Goal: Task Accomplishment & Management: Use online tool/utility

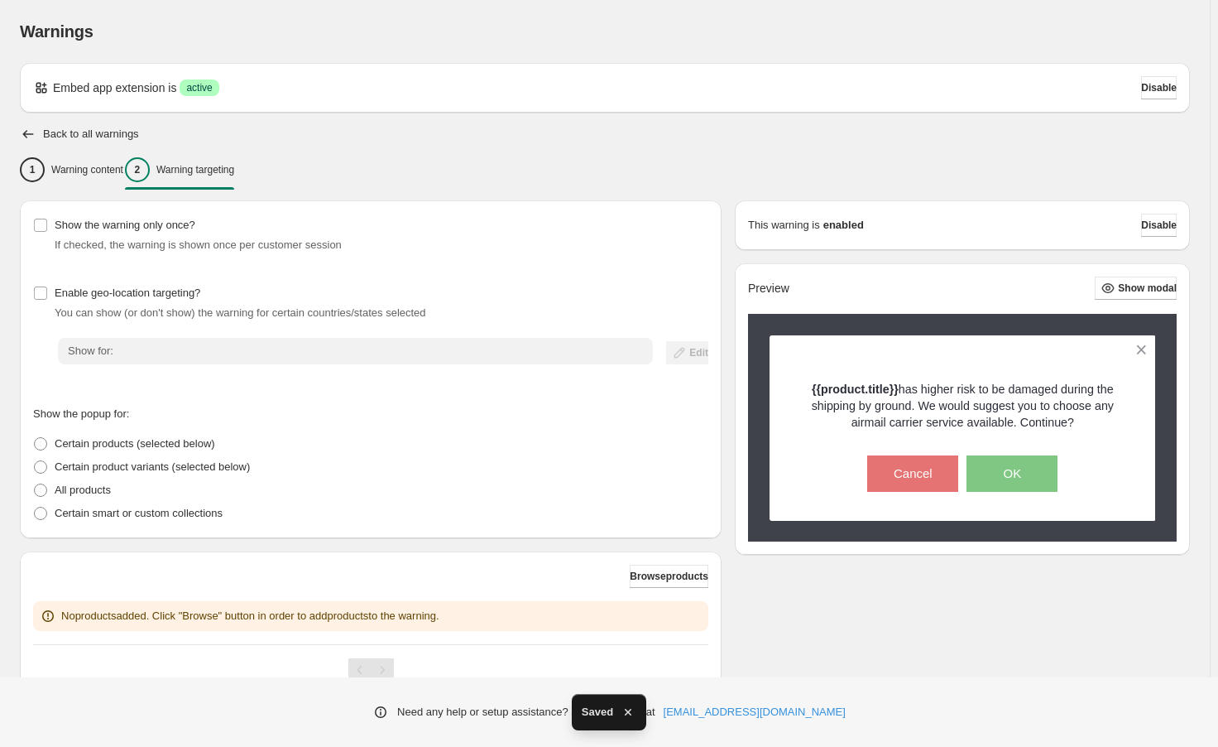
scroll to position [68, 0]
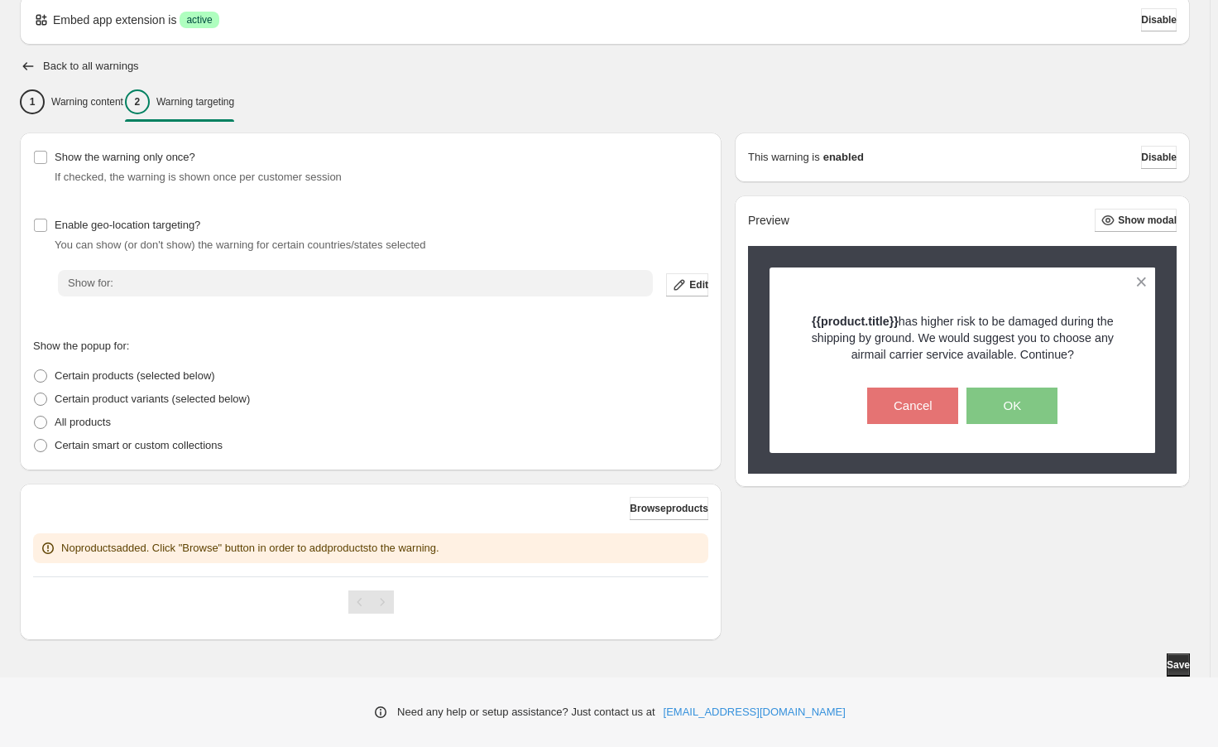
click at [104, 285] on span "Show for:" at bounding box center [91, 282] width 46 height 12
click at [689, 284] on span "Edit" at bounding box center [698, 284] width 19 height 13
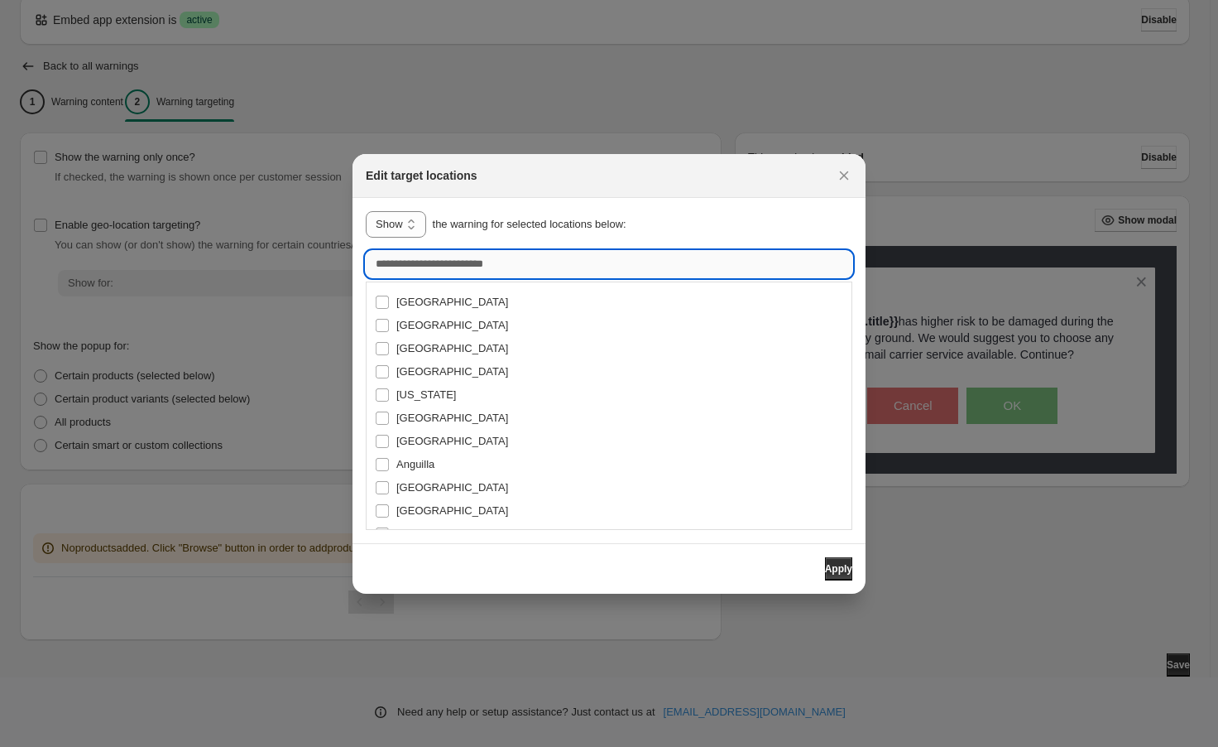
click at [452, 269] on input ":r2u:" at bounding box center [609, 264] width 487 height 26
type input "***"
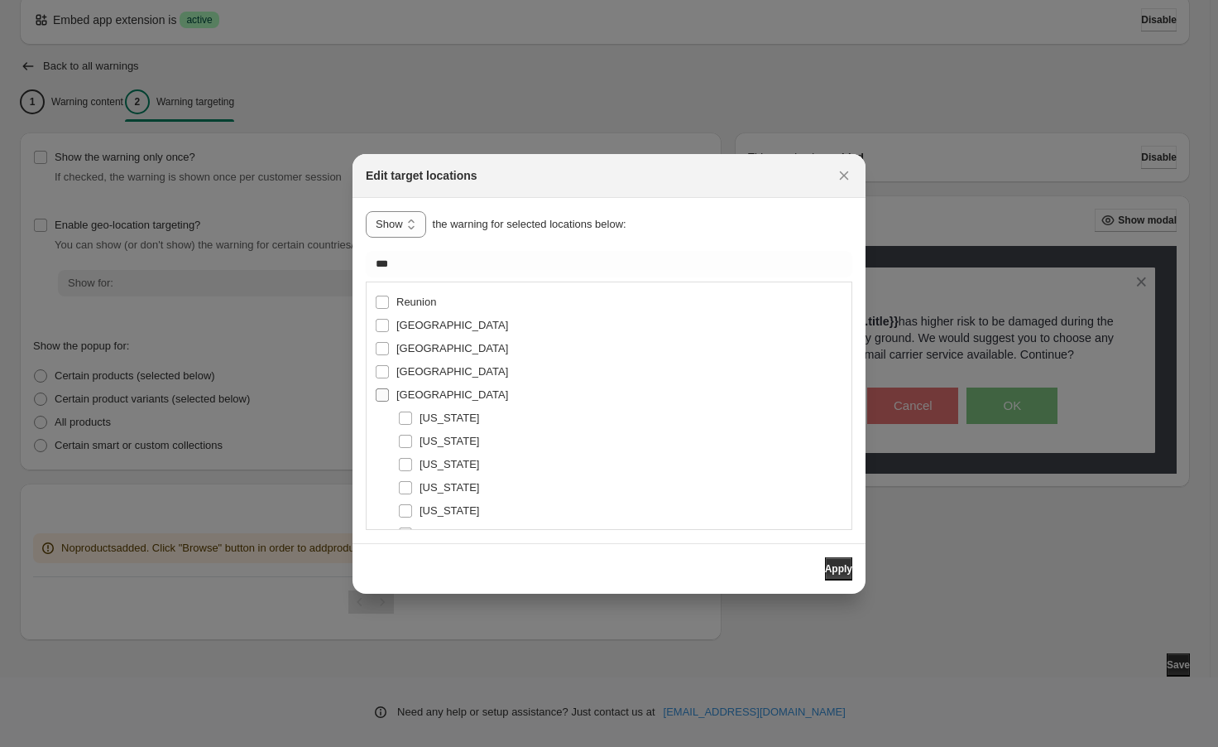
type input "**********"
click at [825, 569] on span "Apply" at bounding box center [838, 568] width 27 height 13
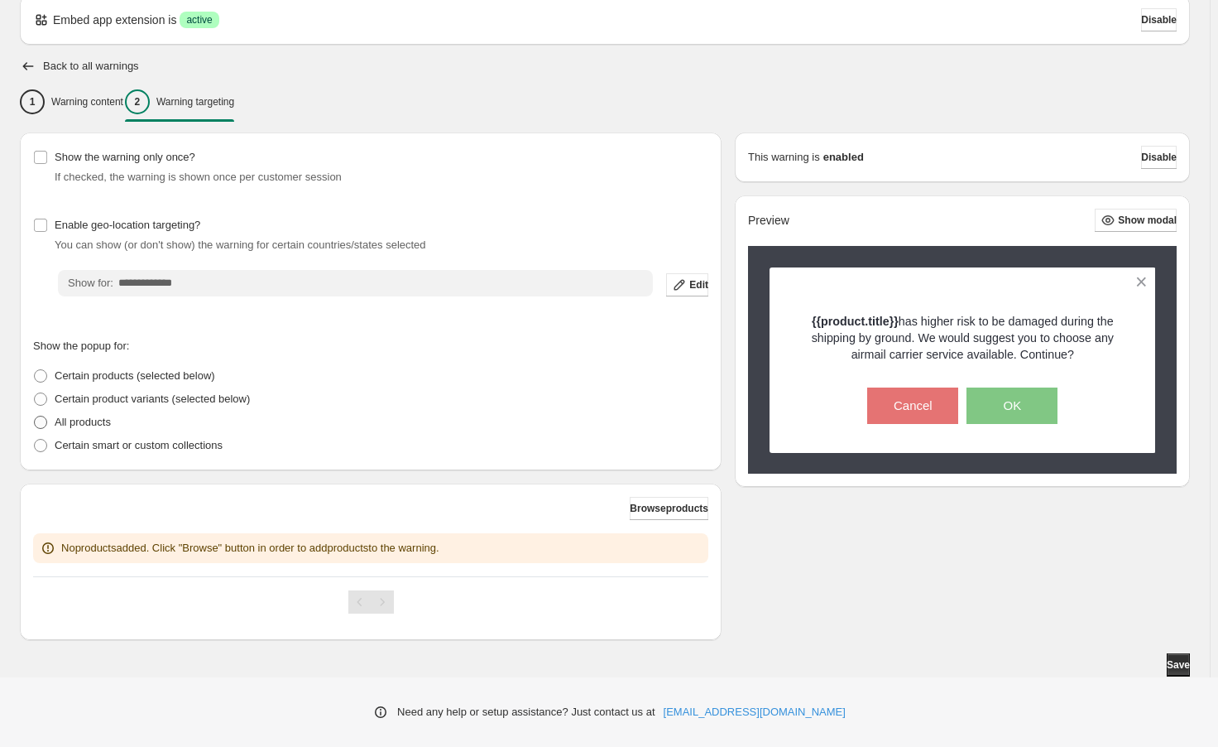
click at [43, 422] on span at bounding box center [40, 421] width 13 height 13
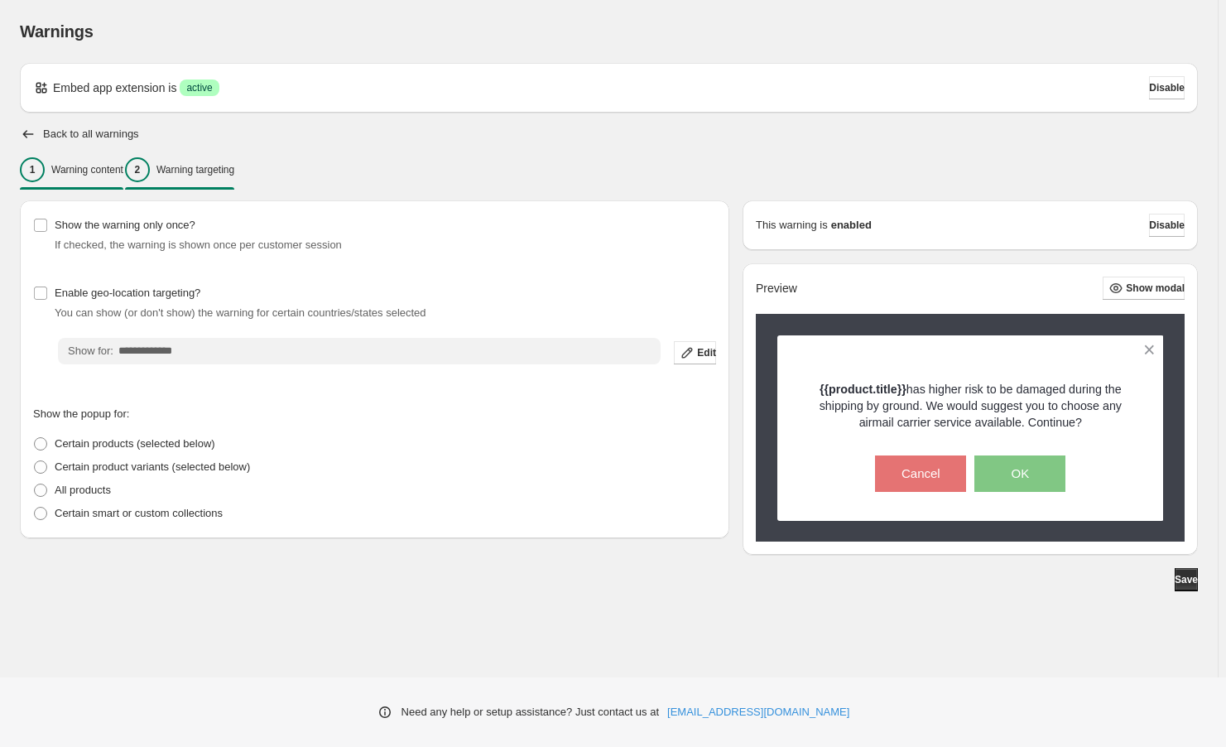
click at [91, 172] on p "Warning content" at bounding box center [87, 169] width 72 height 13
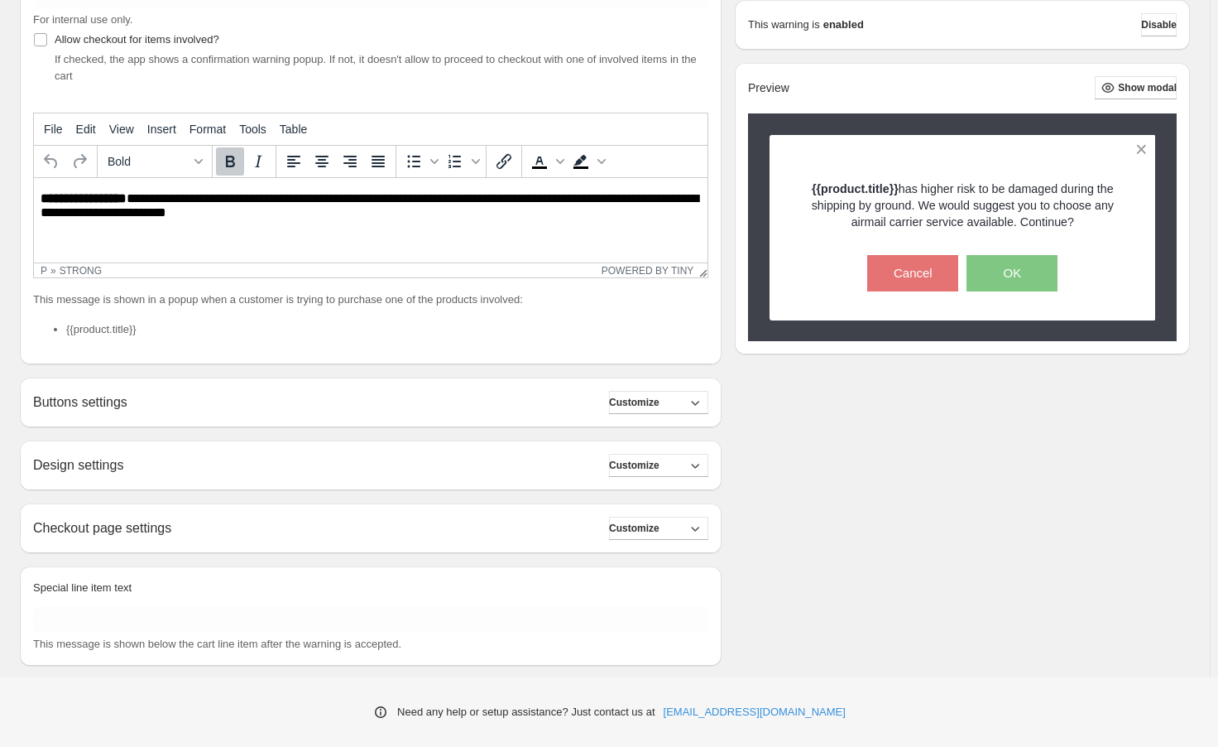
scroll to position [283, 0]
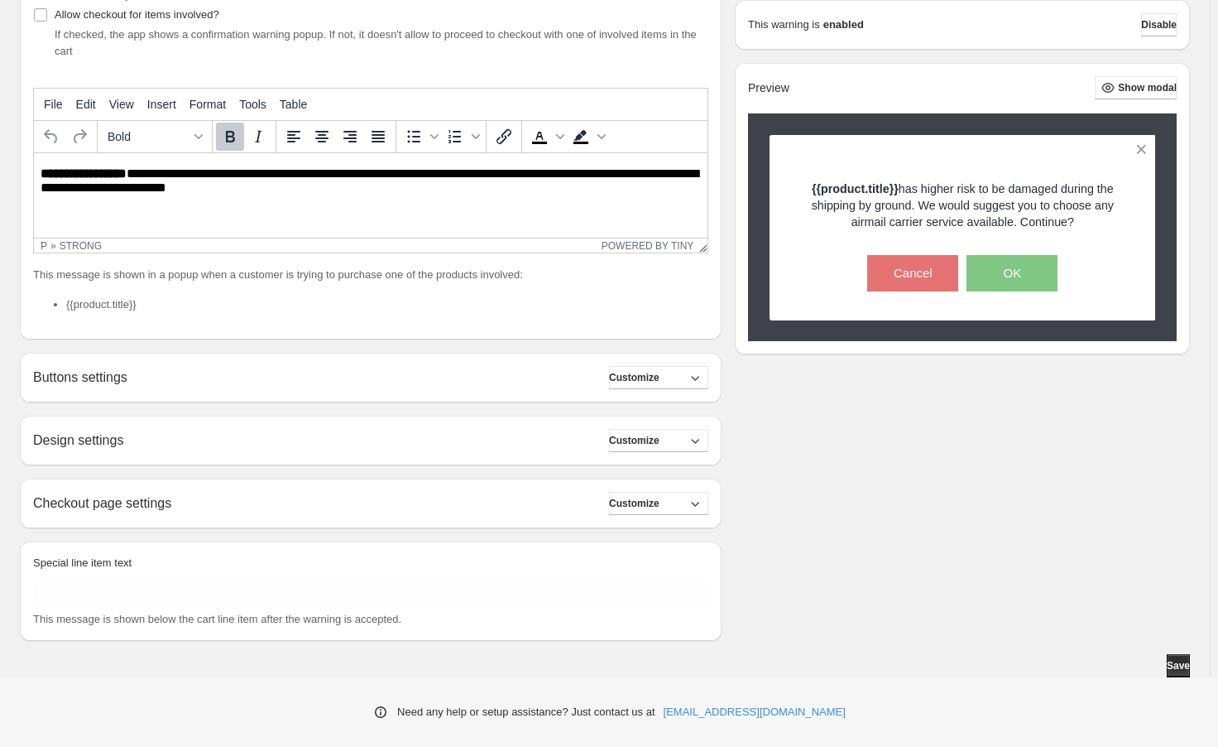
click at [249, 503] on div "Checkout page settings Customize" at bounding box center [370, 503] width 675 height 23
click at [650, 499] on span "Customize" at bounding box center [634, 503] width 50 height 13
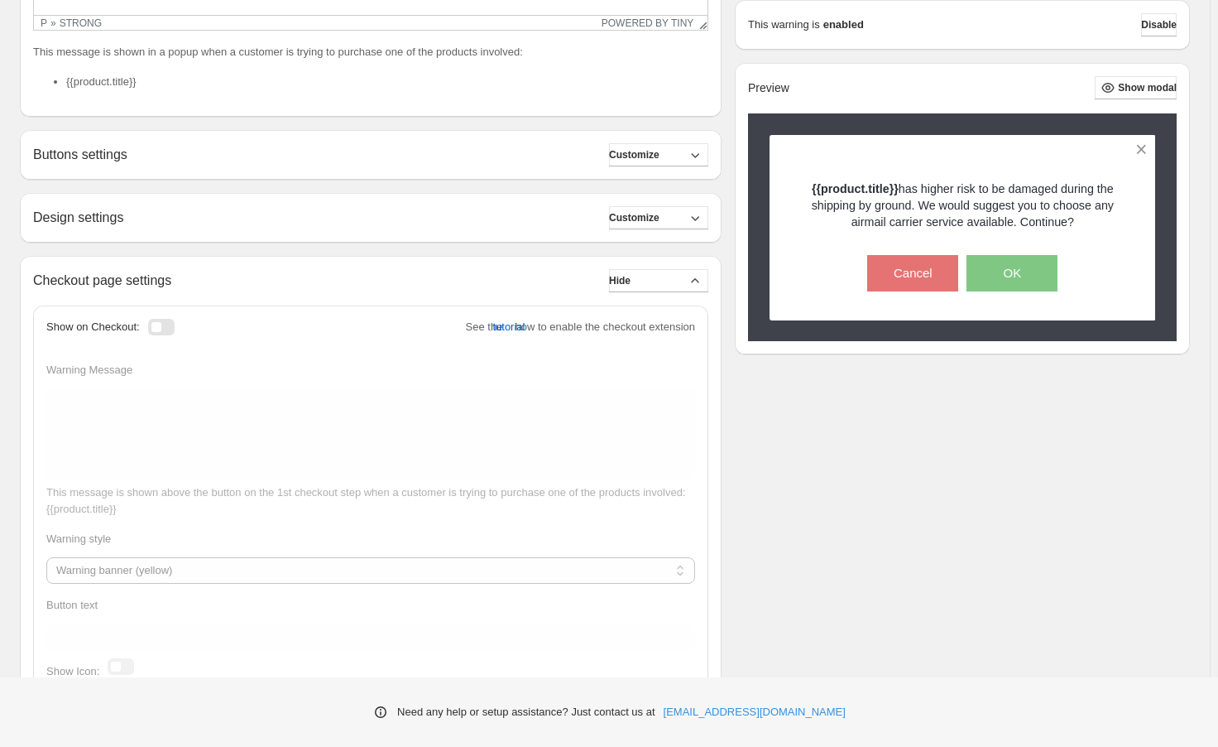
scroll to position [509, 0]
click at [163, 315] on div at bounding box center [161, 323] width 26 height 17
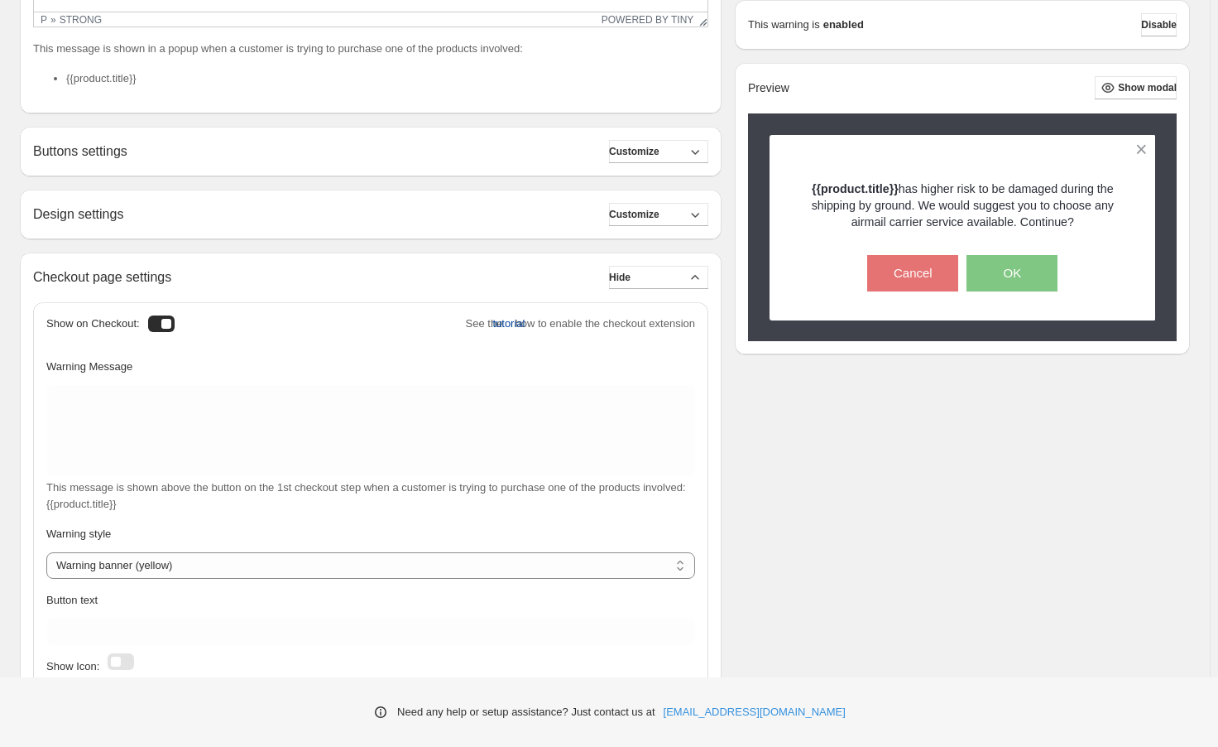
click at [492, 324] on span "tutorial" at bounding box center [508, 323] width 32 height 17
drag, startPoint x: 497, startPoint y: 315, endPoint x: 334, endPoint y: 377, distance: 174.2
click at [334, 377] on div "Warning Message" at bounding box center [370, 369] width 649 height 23
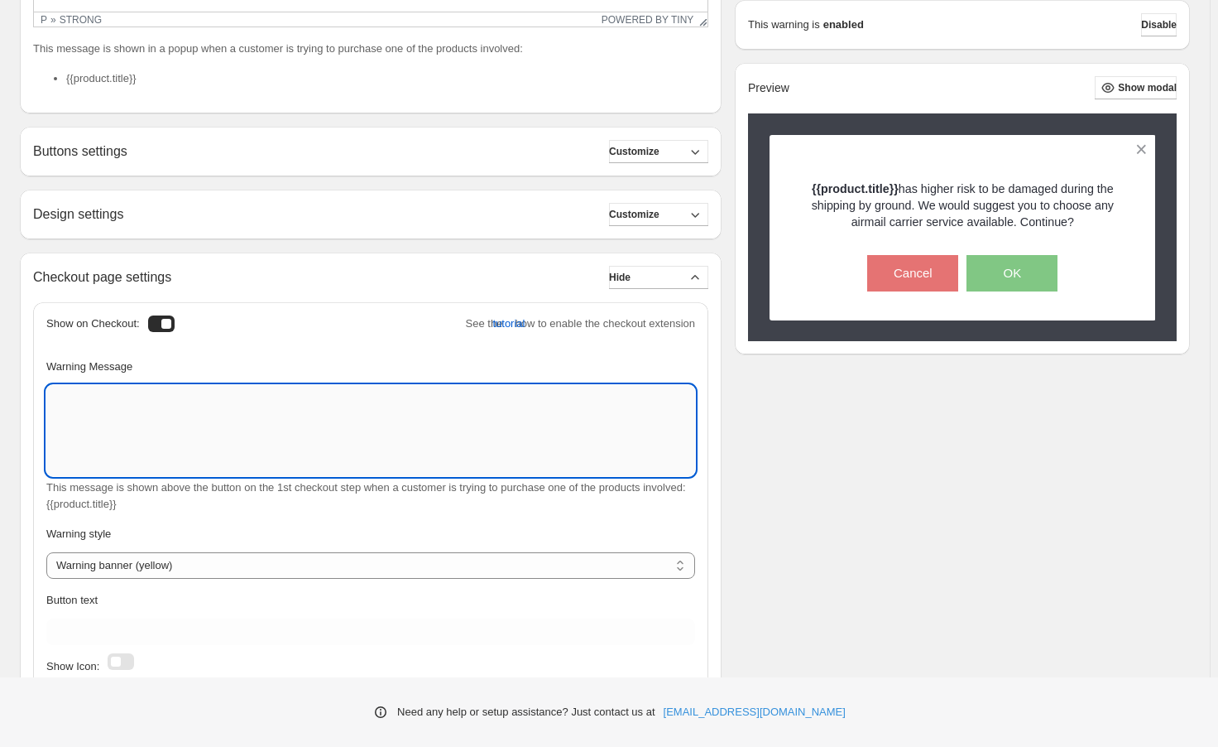
click at [310, 406] on textarea "Warning Message" at bounding box center [370, 430] width 649 height 91
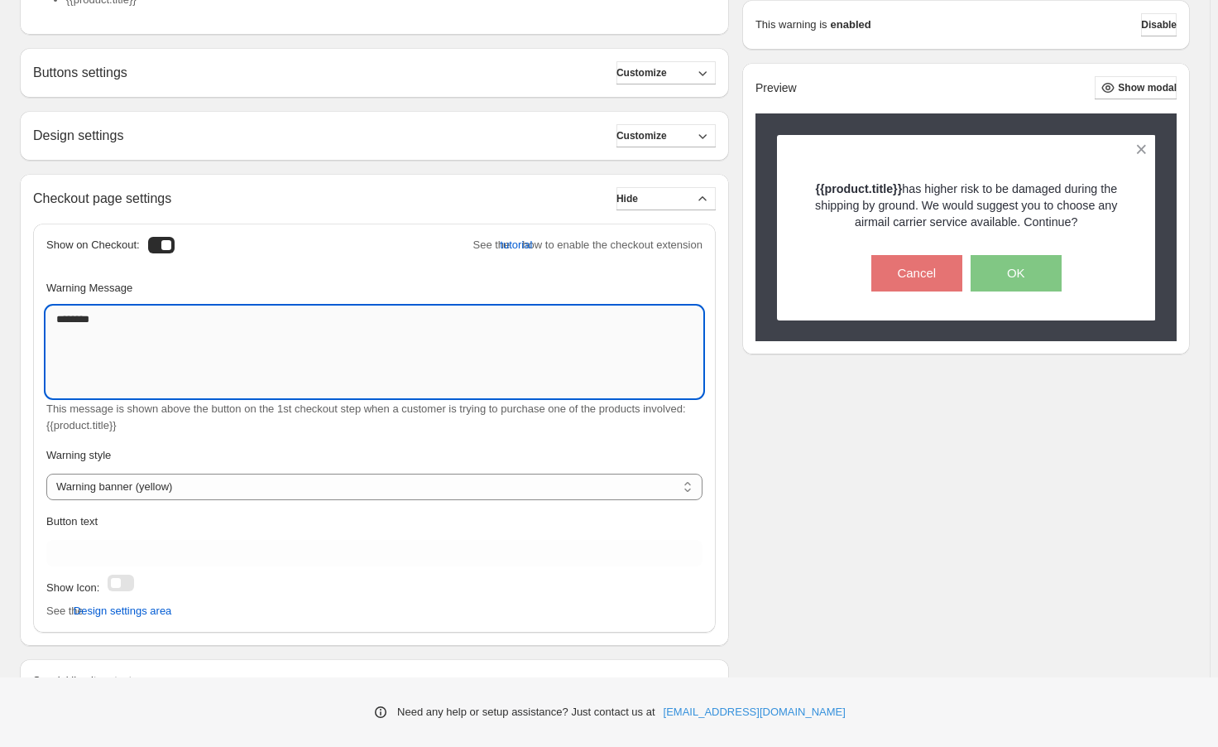
scroll to position [660, 0]
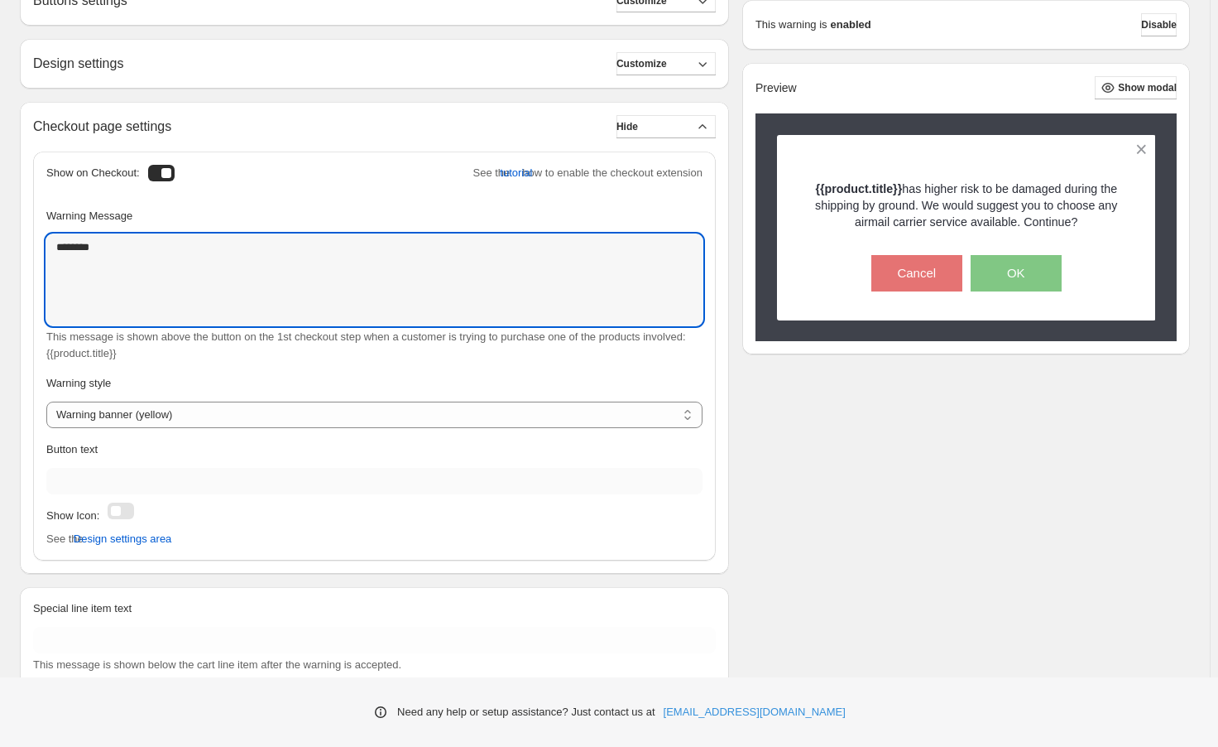
type textarea "********"
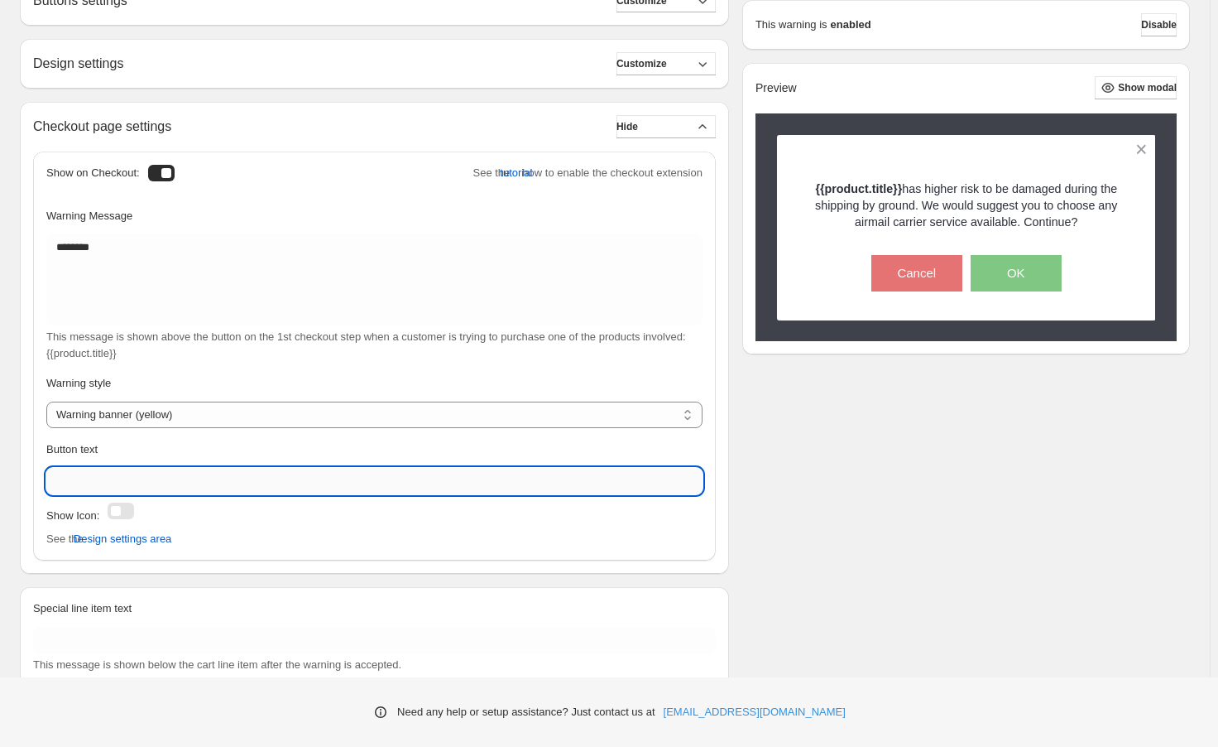
click at [159, 470] on input "Button text" at bounding box center [374, 481] width 656 height 26
click at [115, 513] on div at bounding box center [121, 510] width 26 height 17
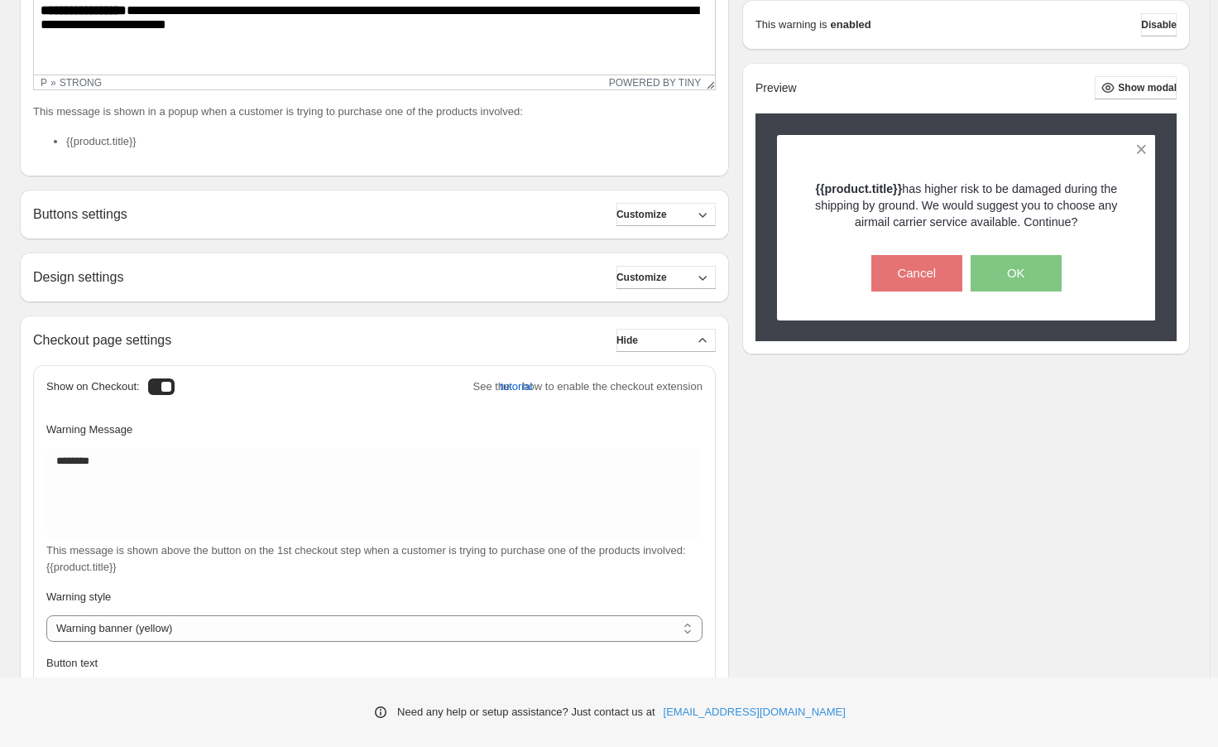
scroll to position [0, 0]
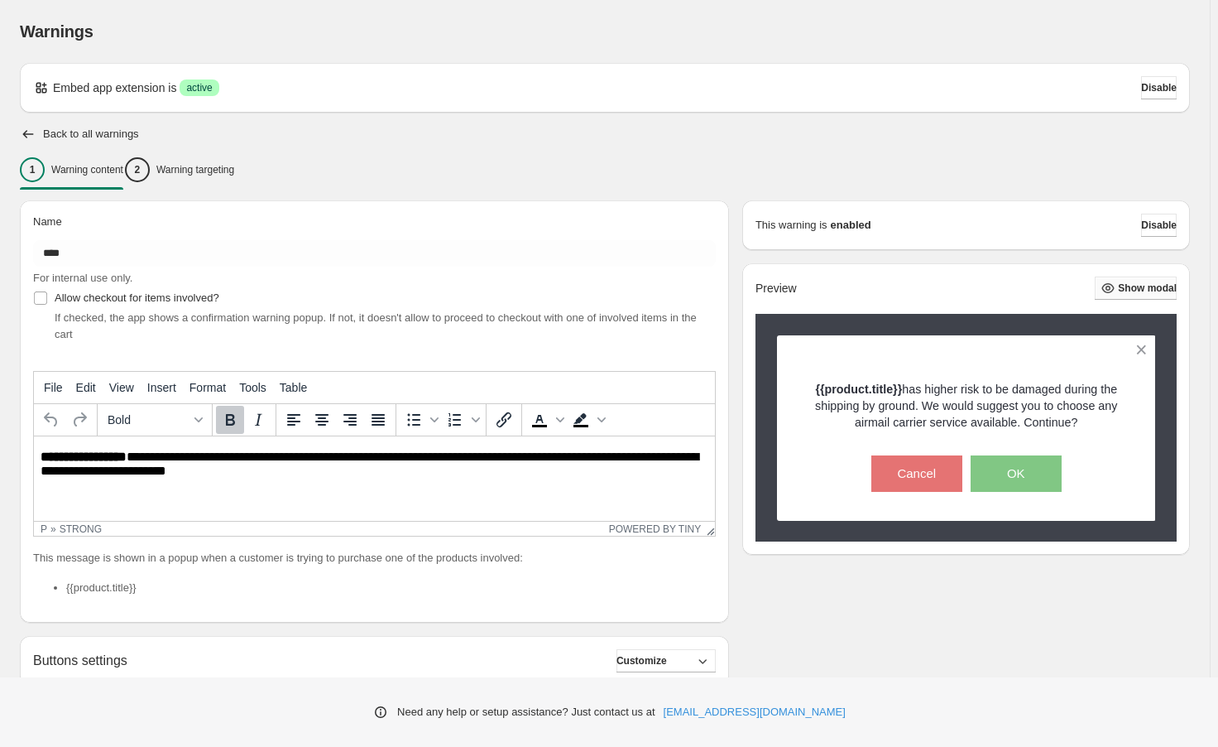
click at [1129, 290] on span "Show modal" at bounding box center [1147, 287] width 59 height 13
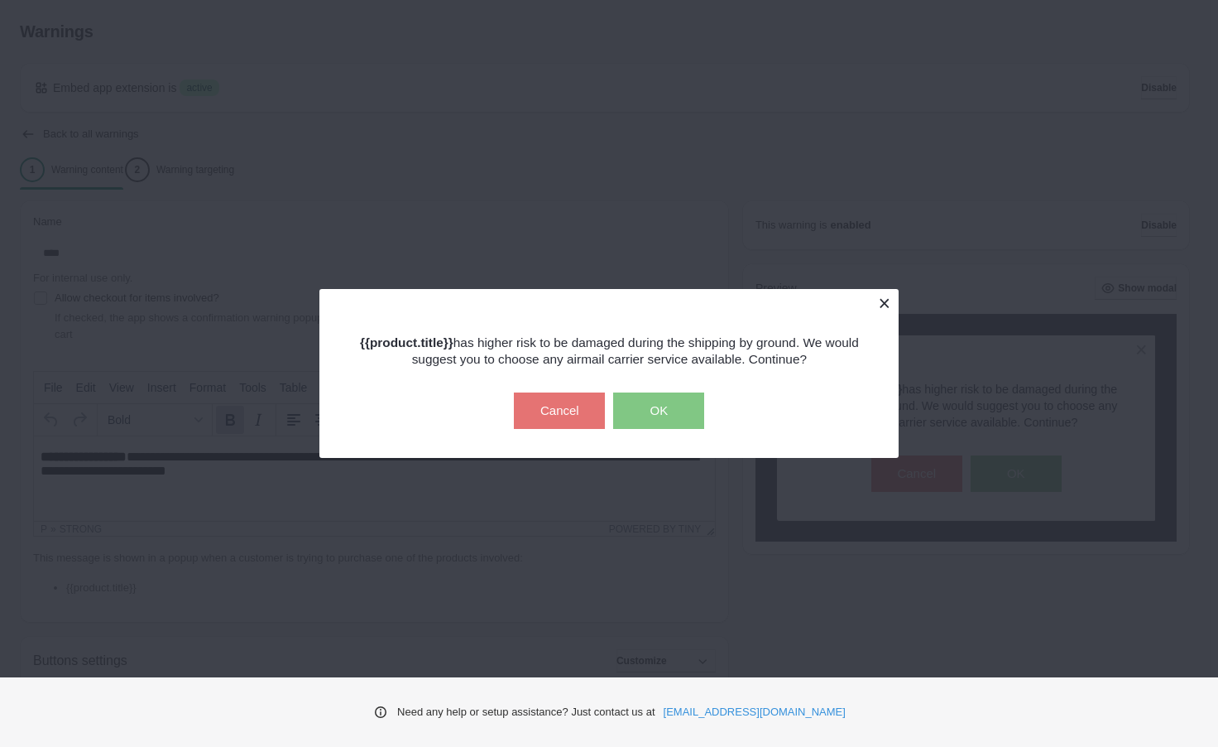
click at [878, 303] on button at bounding box center [884, 303] width 29 height 29
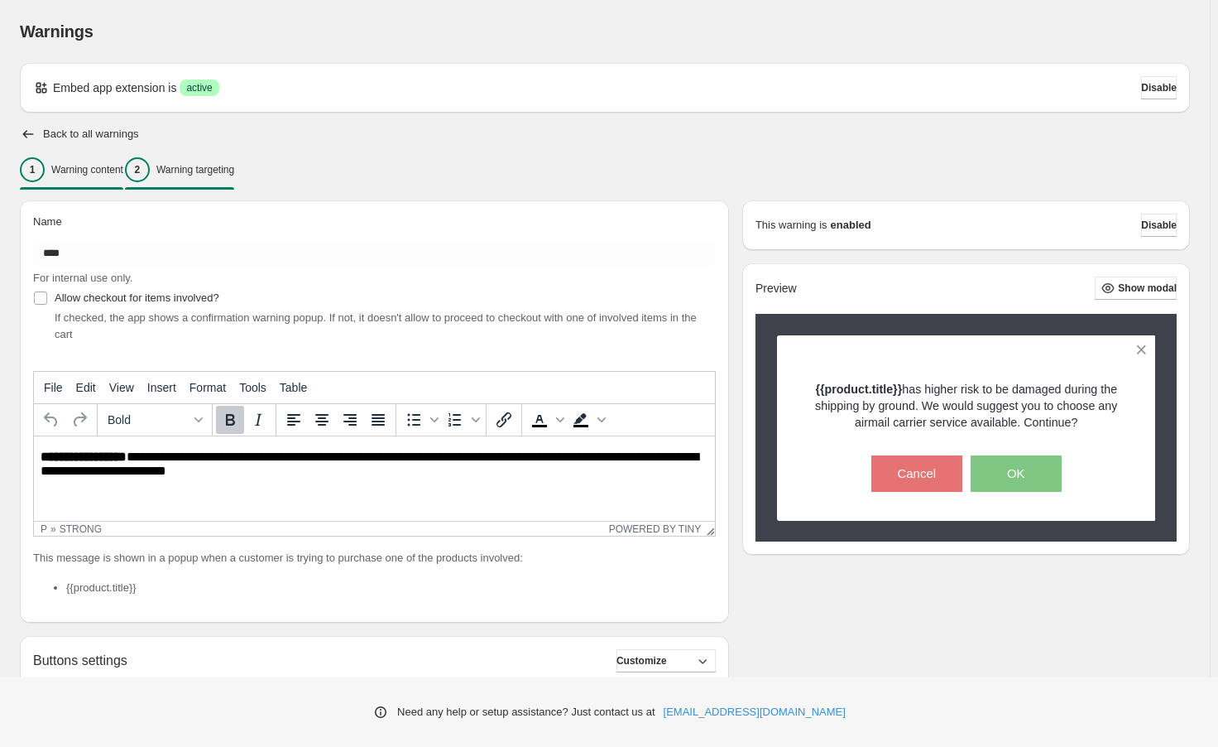
click at [184, 169] on div "2 Warning targeting" at bounding box center [179, 169] width 109 height 25
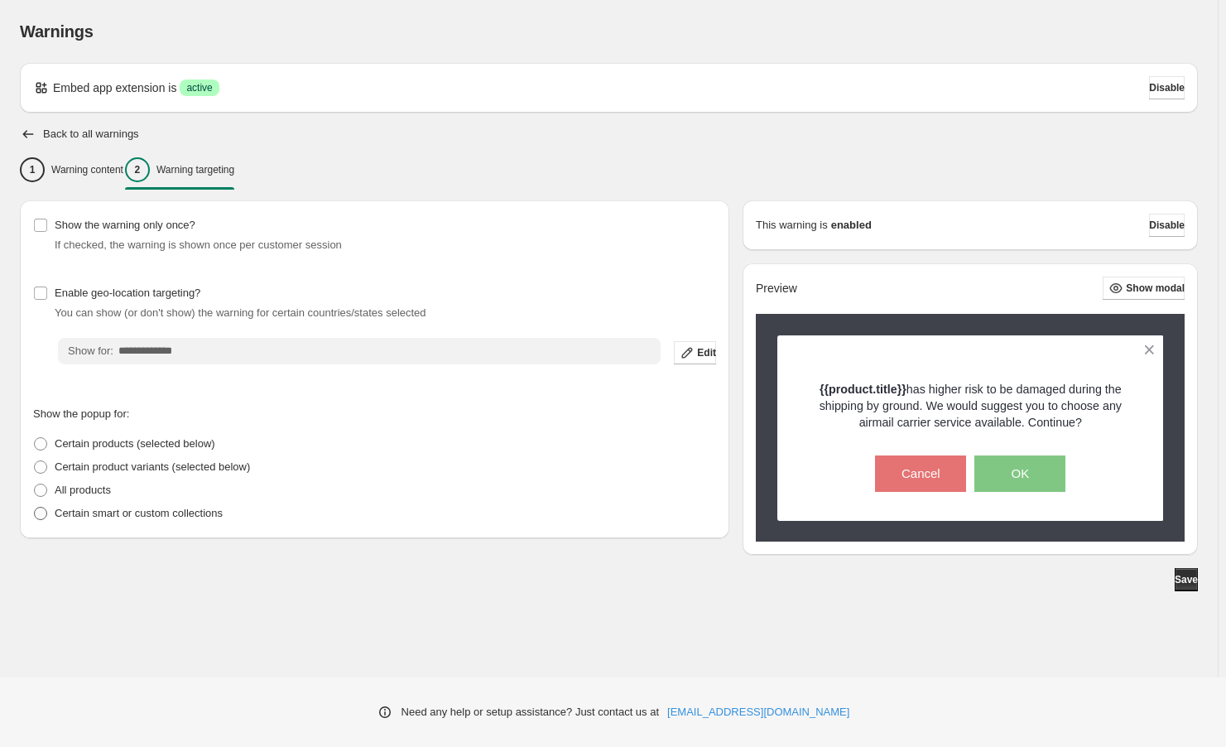
click at [66, 513] on p "Certain smart or custom collections" at bounding box center [139, 513] width 168 height 17
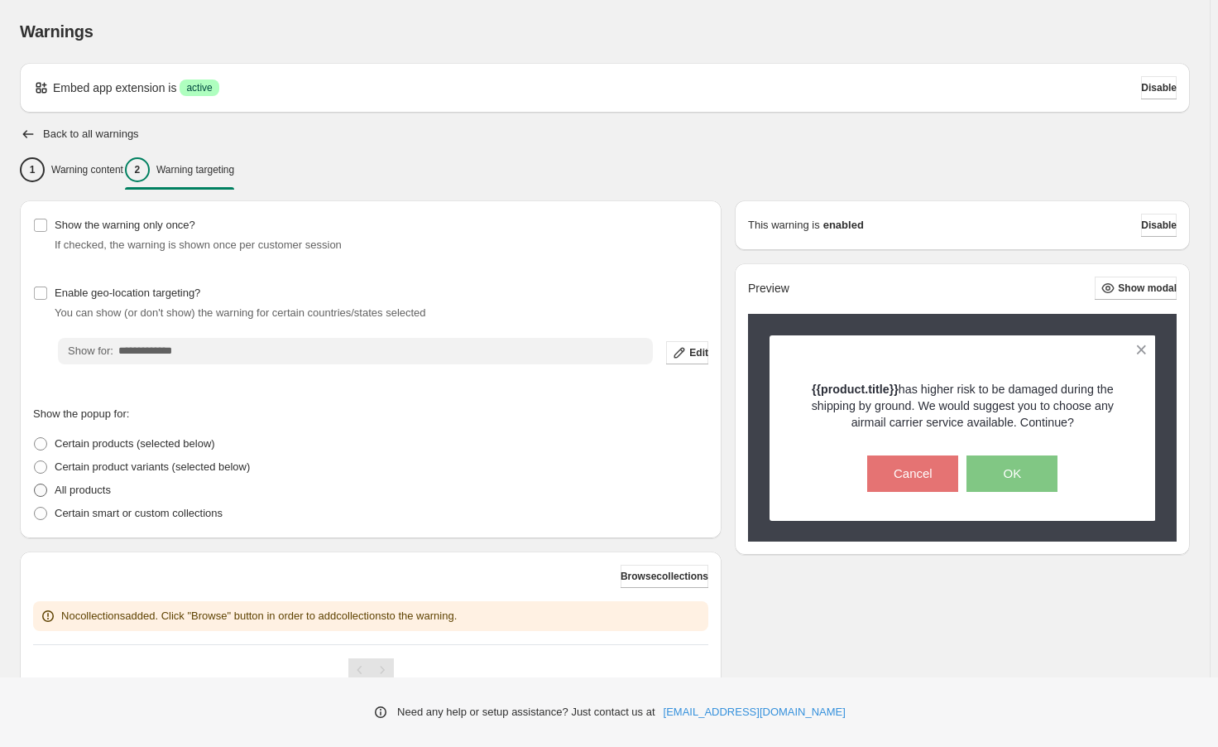
click at [57, 487] on p "All products" at bounding box center [83, 490] width 56 height 17
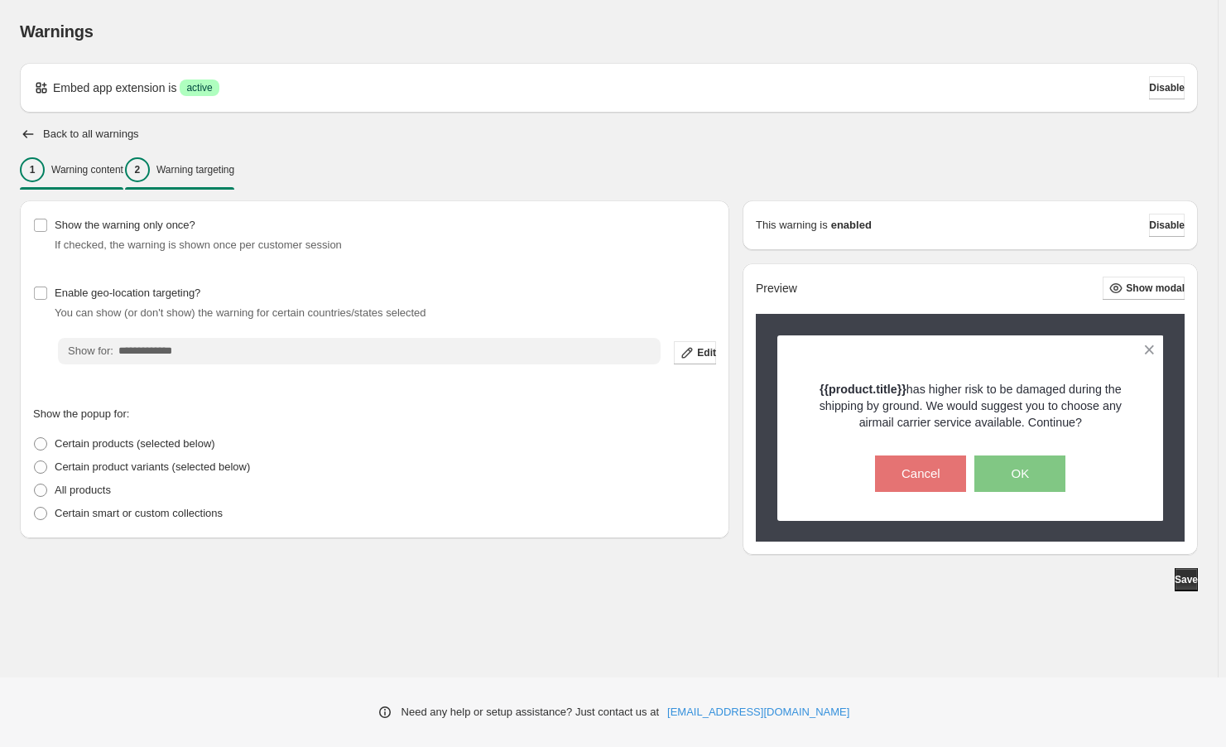
click at [67, 170] on p "Warning content" at bounding box center [87, 169] width 72 height 13
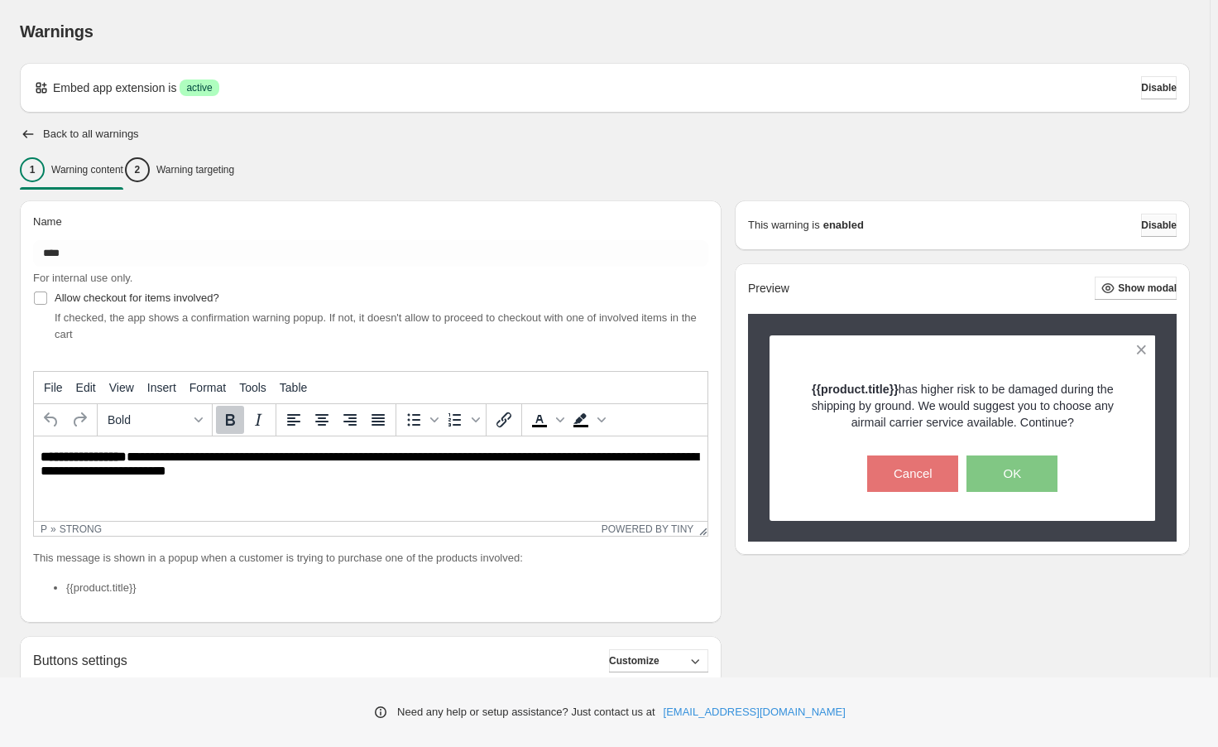
click at [1147, 222] on span "Disable" at bounding box center [1159, 225] width 36 height 13
click at [1141, 83] on button "Disable" at bounding box center [1159, 87] width 36 height 23
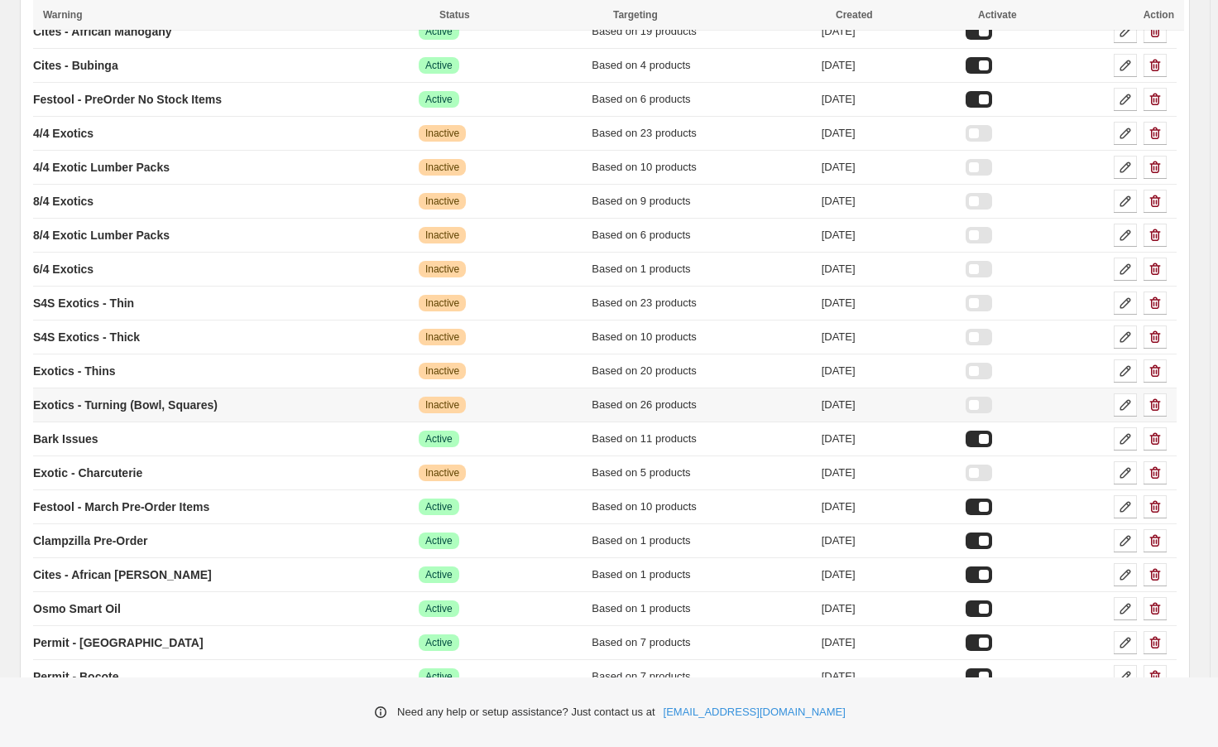
scroll to position [480, 0]
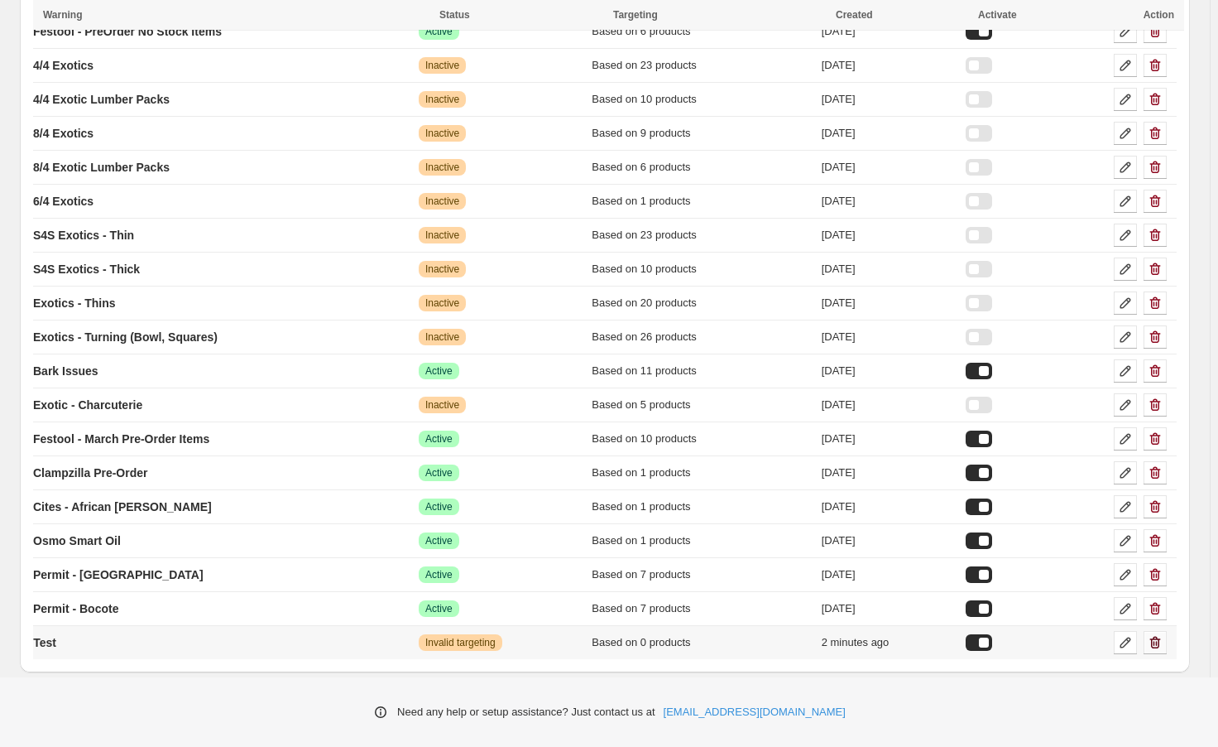
click at [1152, 641] on button "button" at bounding box center [1155, 642] width 23 height 23
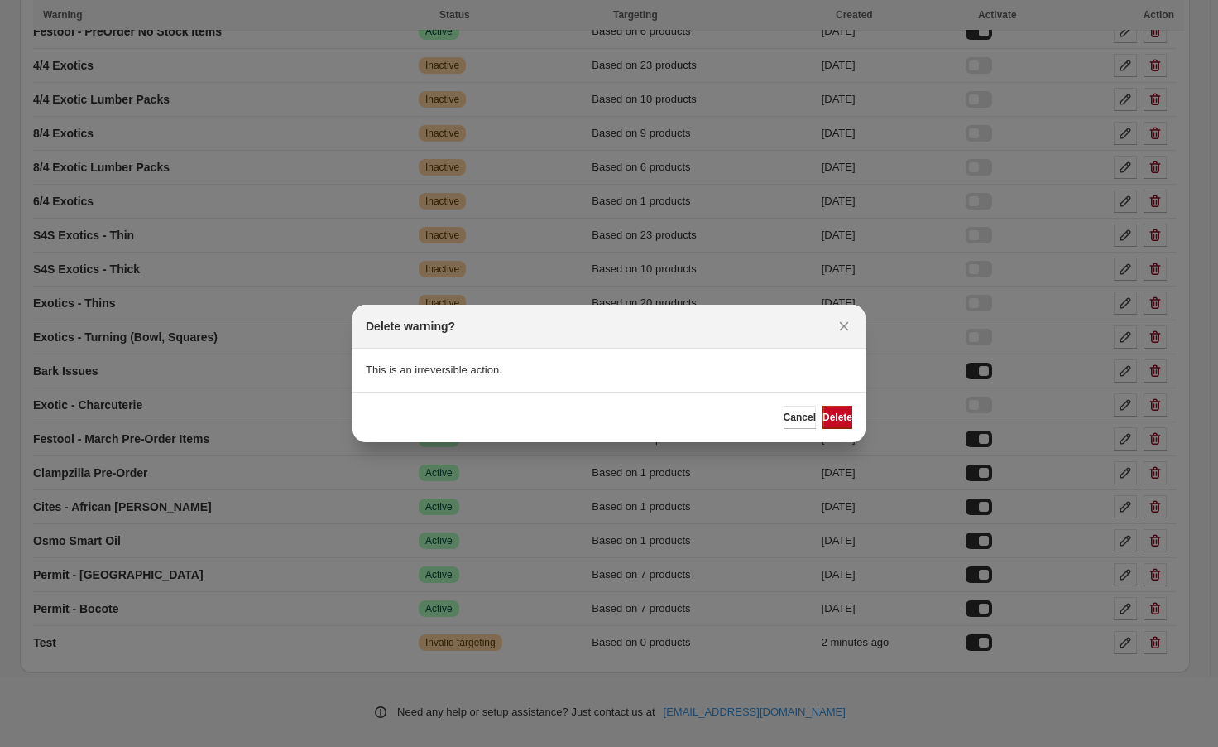
click at [826, 409] on button "Delete" at bounding box center [838, 417] width 30 height 23
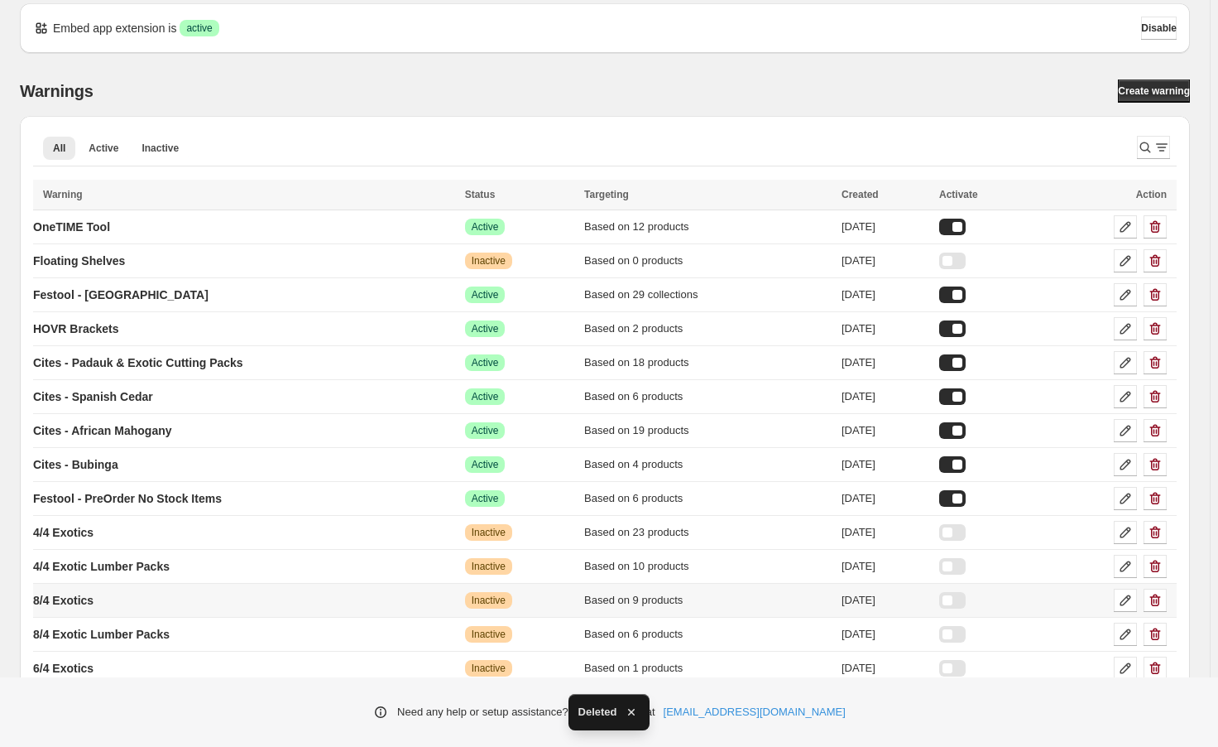
scroll to position [0, 0]
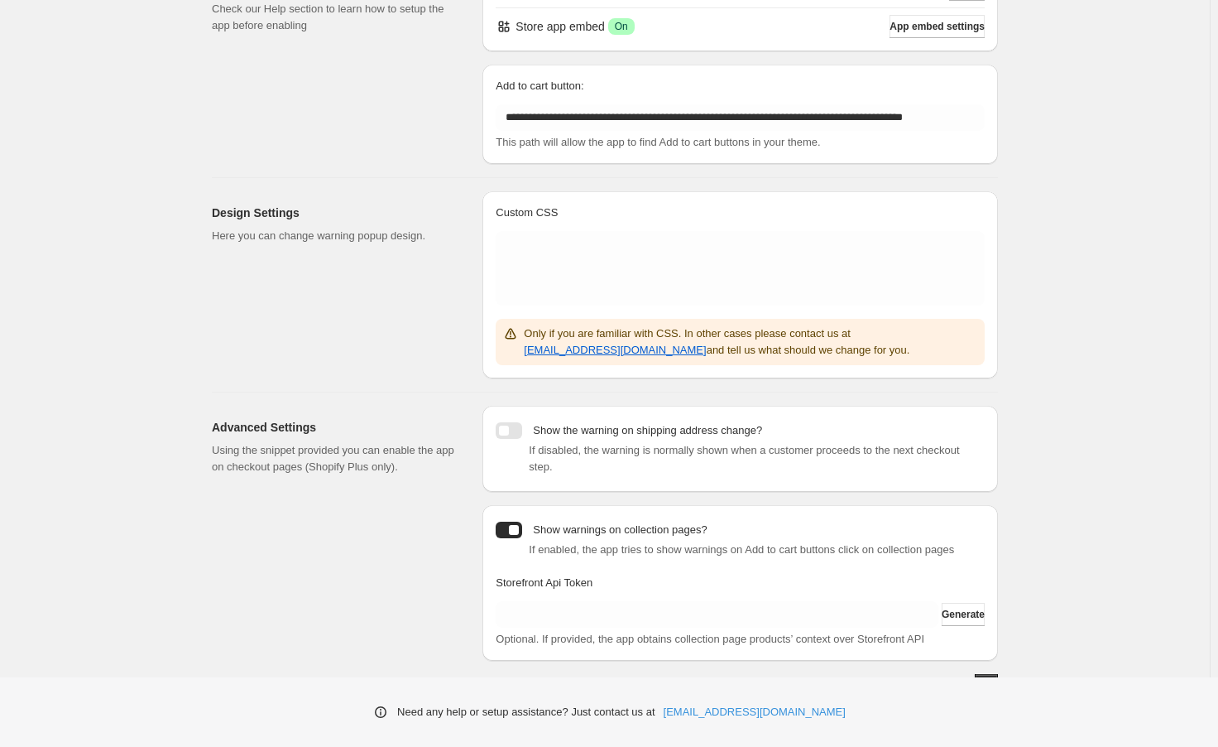
scroll to position [166, 0]
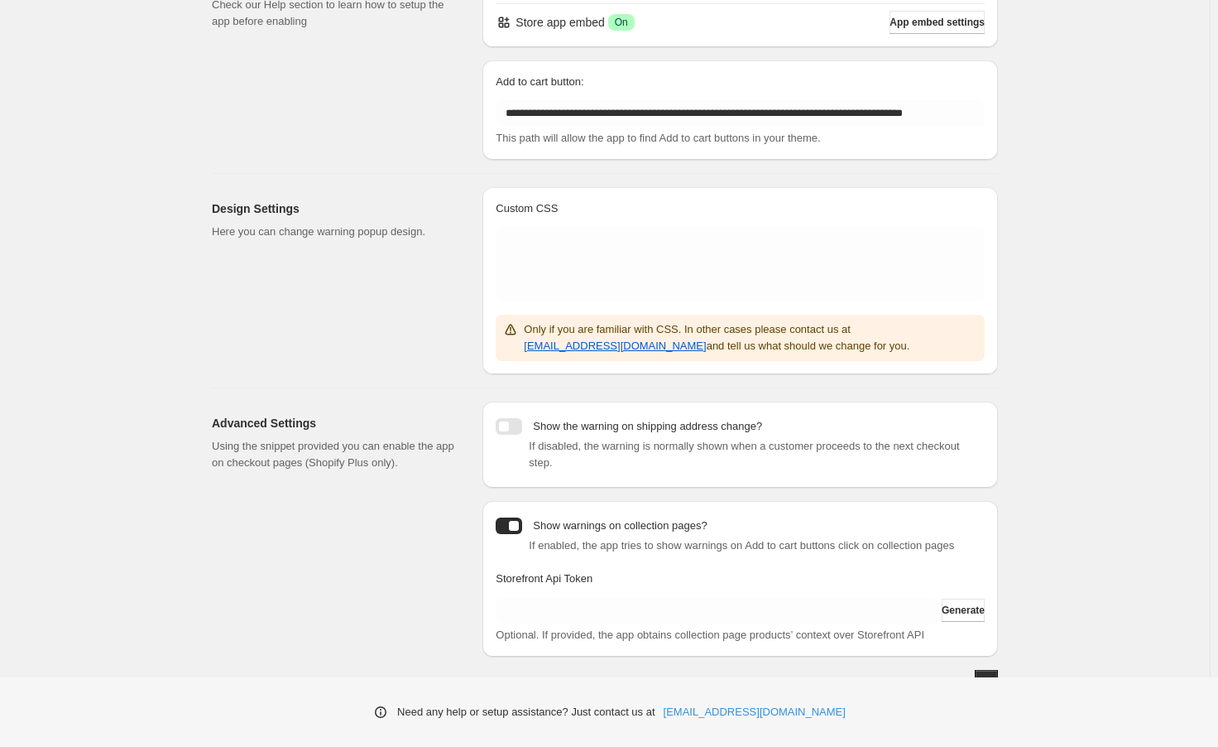
click at [509, 429] on div at bounding box center [509, 426] width 26 height 17
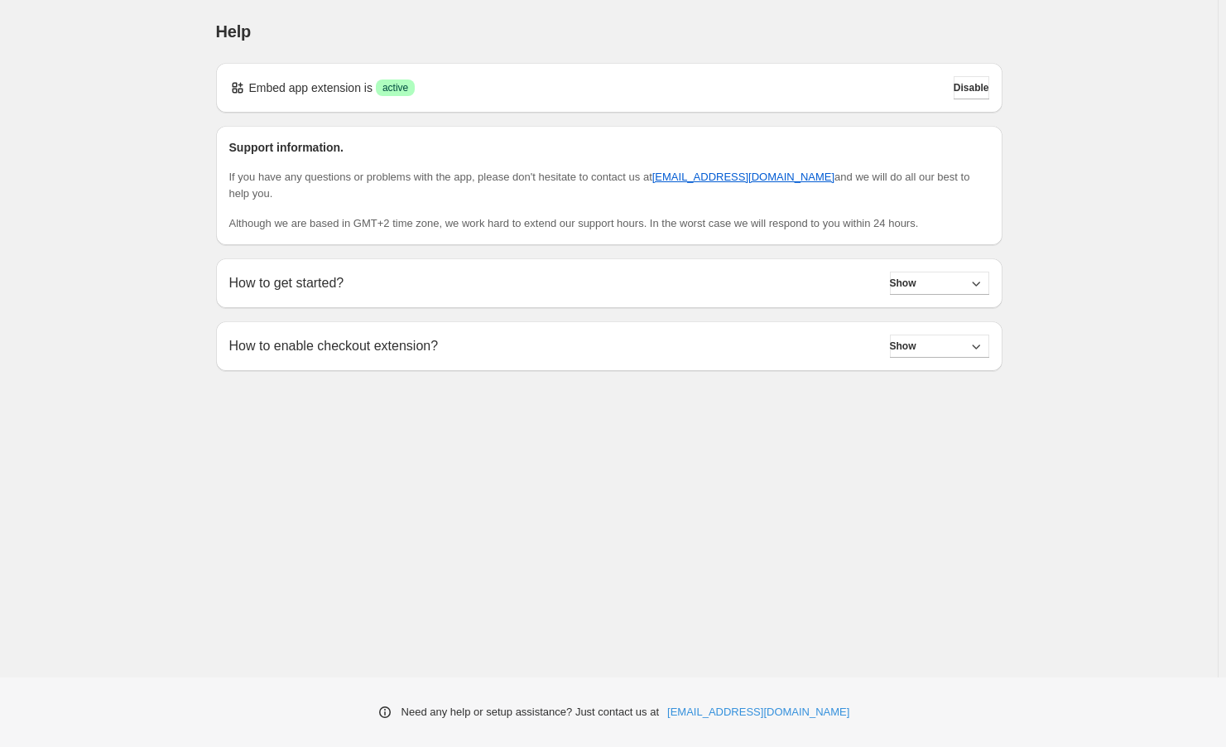
click at [530, 334] on div "How to enable checkout extension? Show" at bounding box center [609, 345] width 760 height 23
click at [785, 334] on div "How to enable checkout extension? Show" at bounding box center [609, 345] width 760 height 23
click at [954, 321] on div "How to enable checkout extension? Show Step by step setup instructions: 1. Navi…" at bounding box center [609, 346] width 786 height 50
click at [955, 334] on button "Show" at bounding box center [939, 345] width 99 height 23
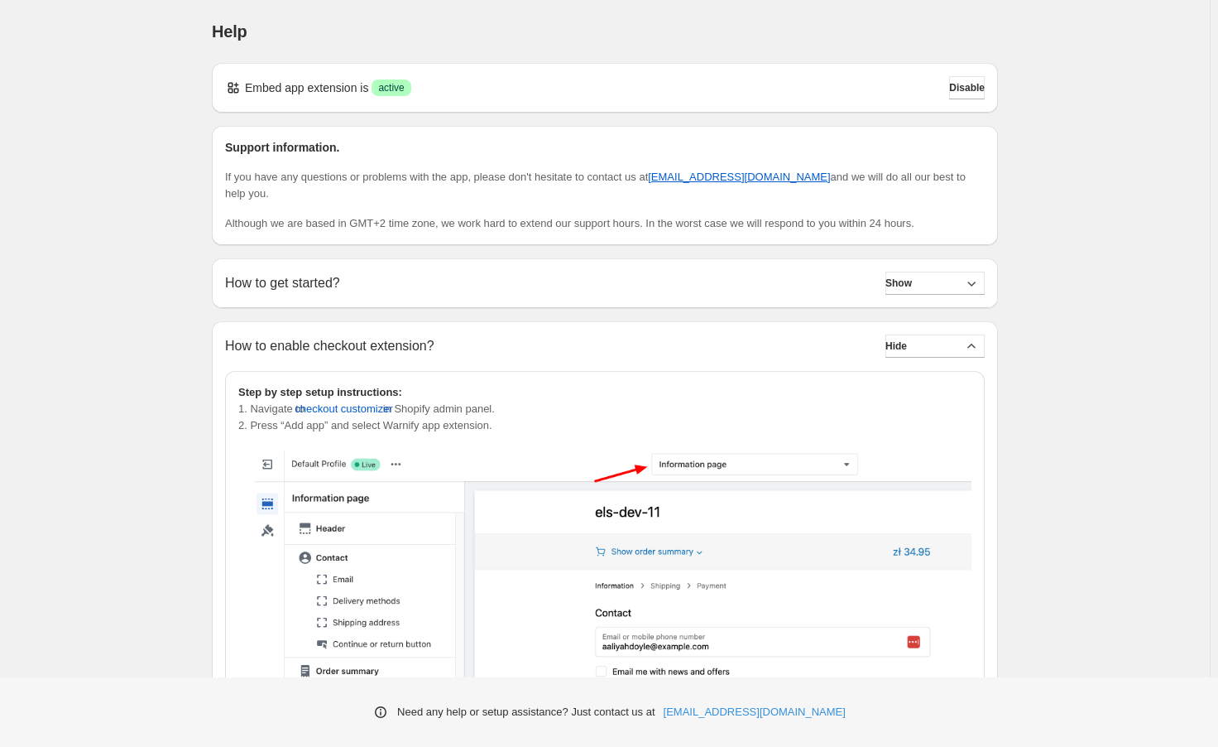
click at [889, 271] on button "Show" at bounding box center [935, 282] width 99 height 23
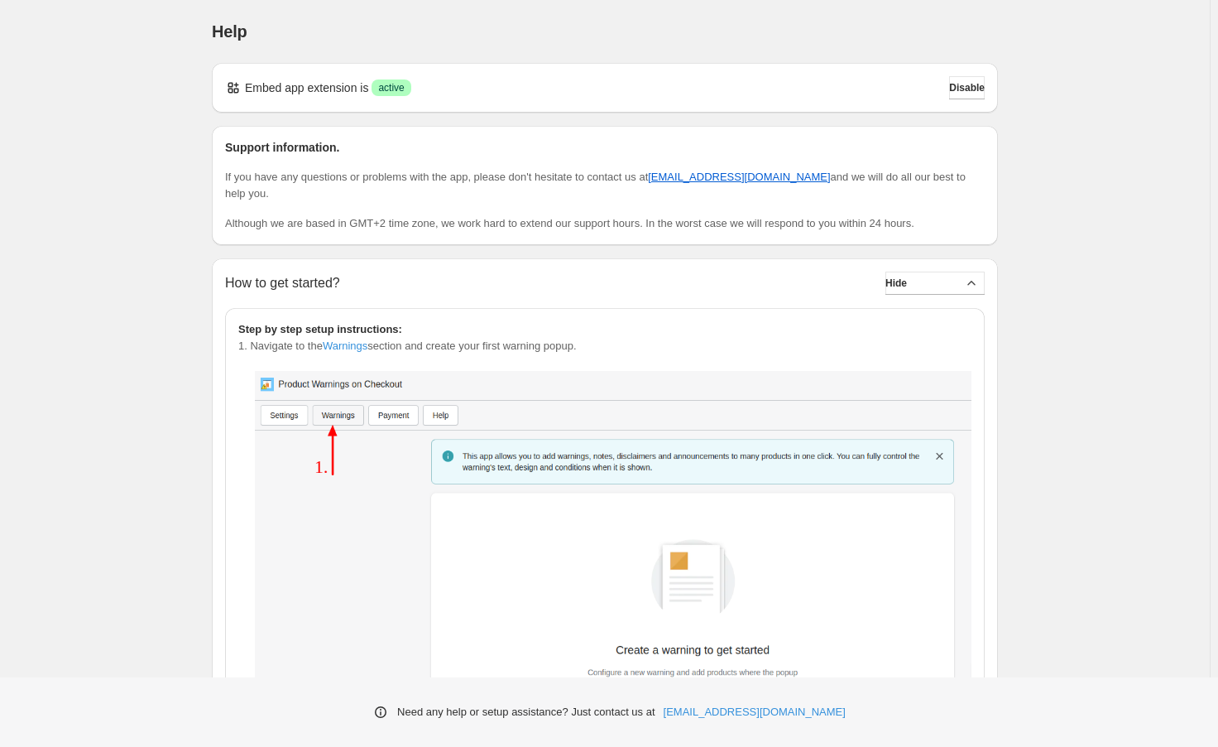
drag, startPoint x: 917, startPoint y: 266, endPoint x: 683, endPoint y: 309, distance: 238.1
click at [747, 182] on span "[EMAIL_ADDRESS][DOMAIN_NAME]" at bounding box center [739, 177] width 182 height 17
click at [747, 175] on span "[EMAIL_ADDRESS][DOMAIN_NAME]" at bounding box center [739, 176] width 182 height 12
click at [504, 215] on p "Although we are based in GMT+2 time zone, we work hard to extend our support ho…" at bounding box center [605, 223] width 760 height 17
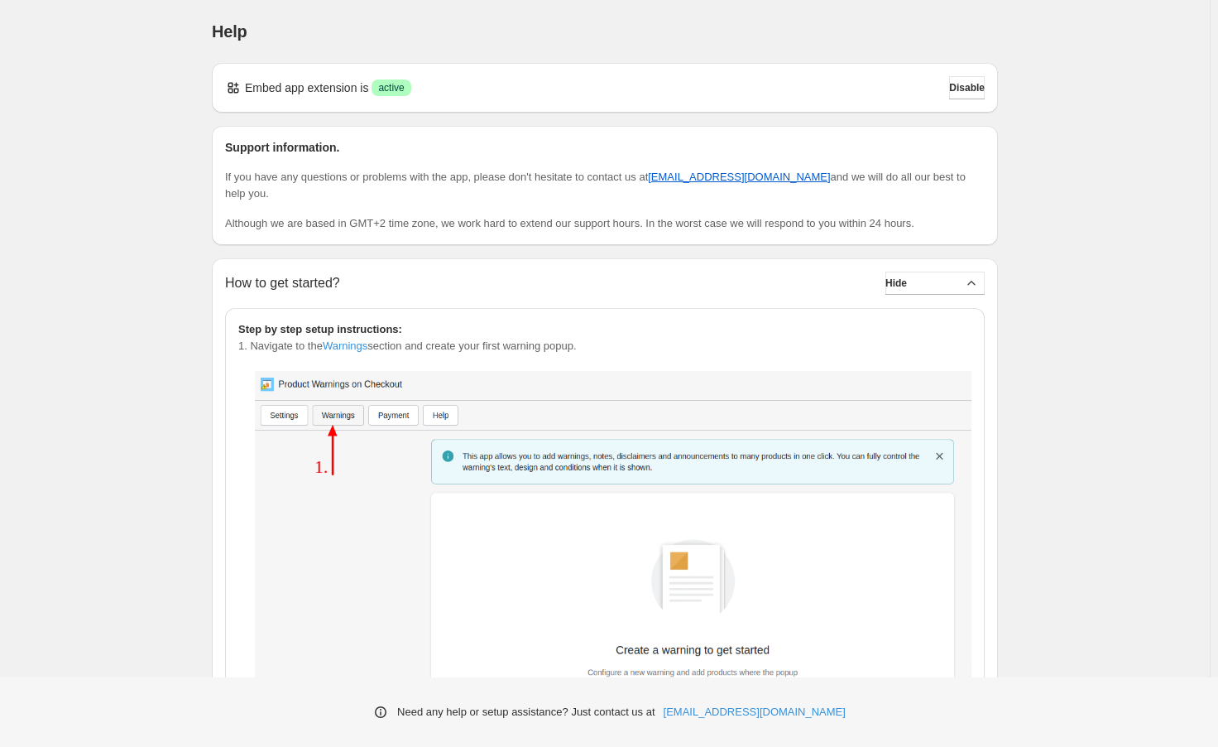
click at [761, 175] on p "If you have any questions or problems with the app, please don't hesitate to co…" at bounding box center [605, 185] width 760 height 33
